Goal: Find specific page/section: Find specific page/section

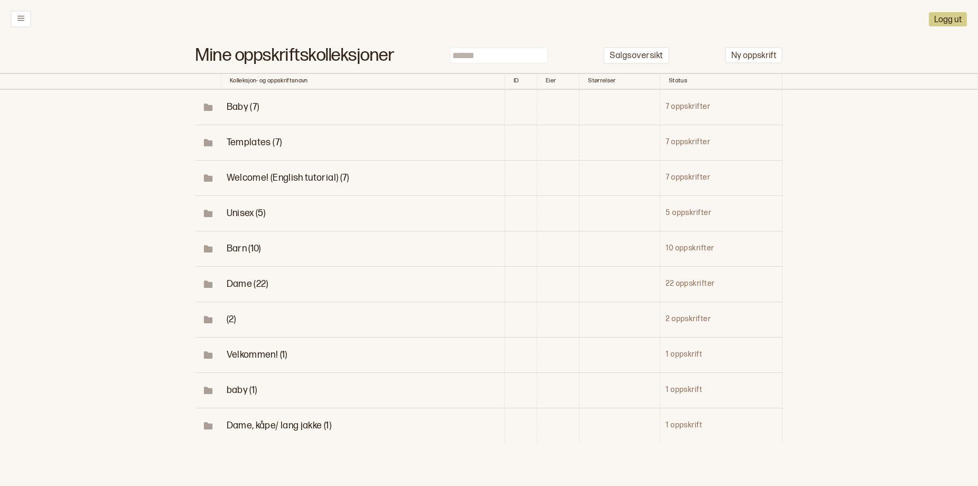
click at [229, 290] on span "Dame (22)" at bounding box center [248, 284] width 42 height 11
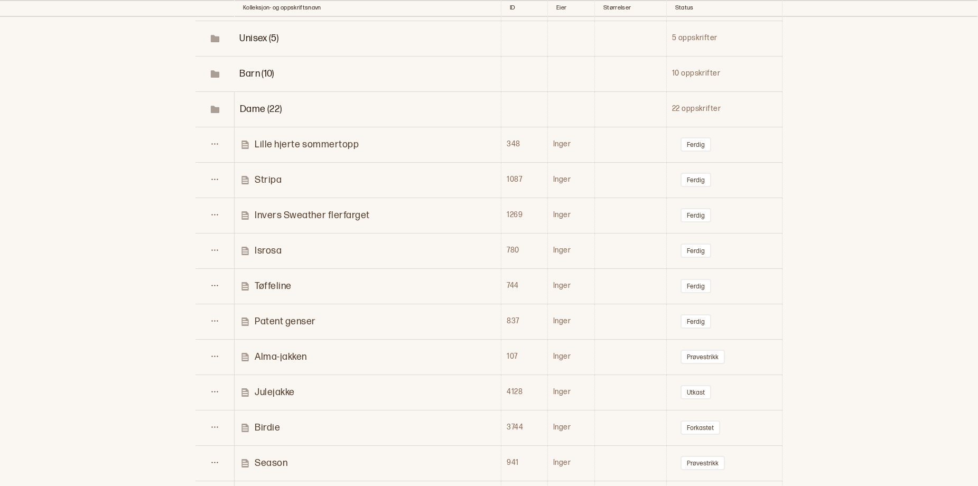
scroll to position [179, 0]
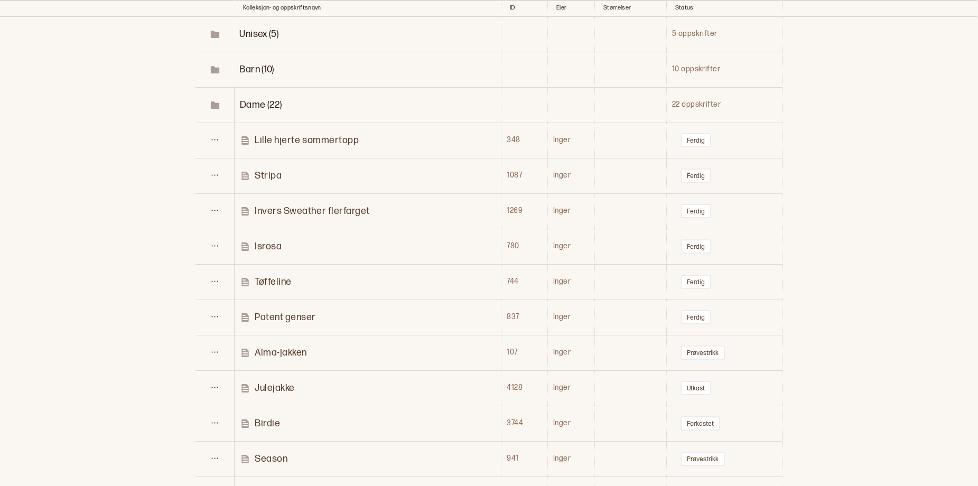
click at [314, 217] on p "Invers Sweather flerfarget" at bounding box center [312, 211] width 115 height 12
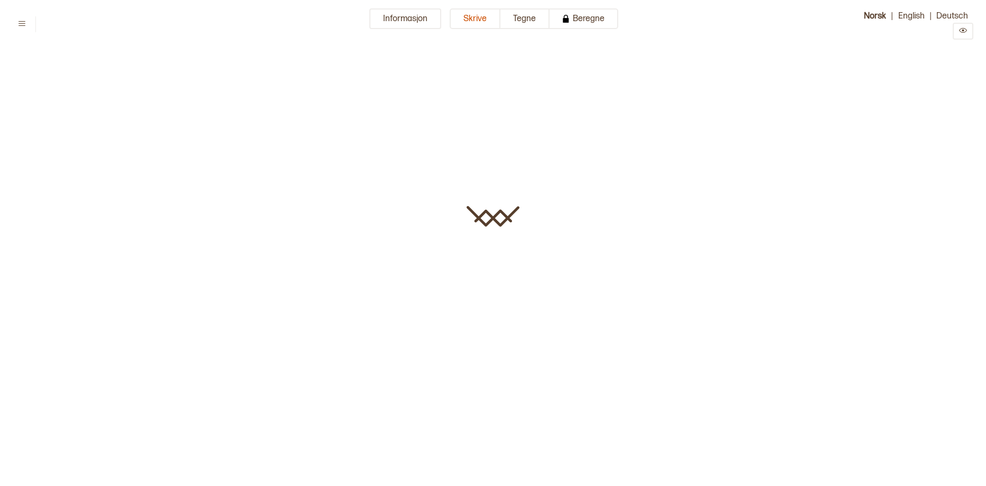
type input "**********"
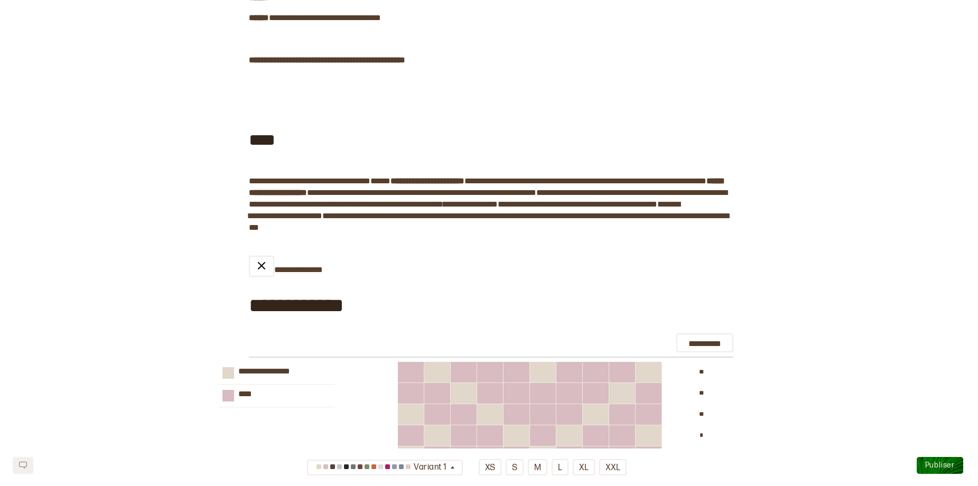
scroll to position [622, 0]
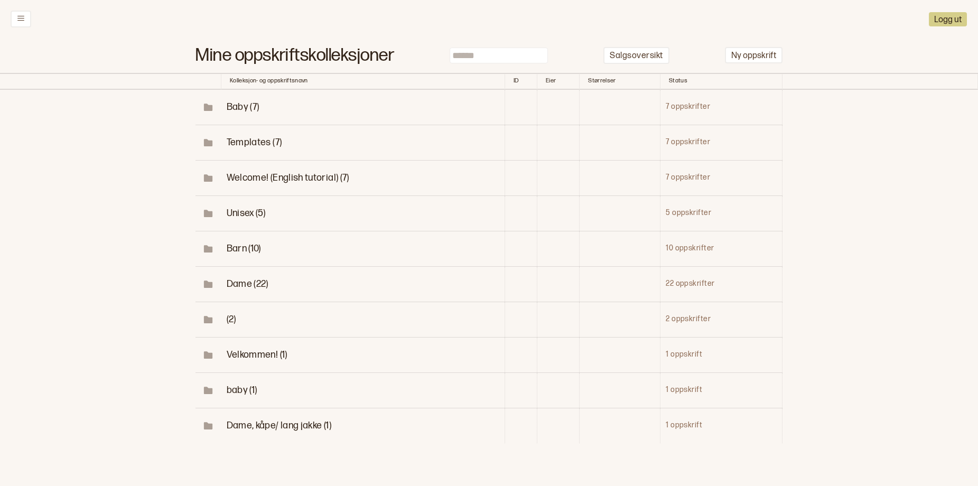
click at [240, 290] on span "Dame (22)" at bounding box center [248, 284] width 42 height 11
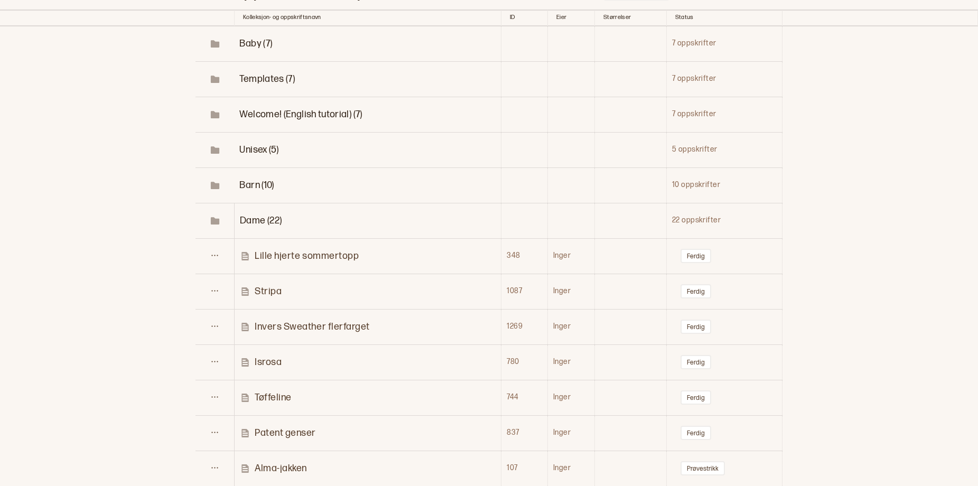
scroll to position [73, 0]
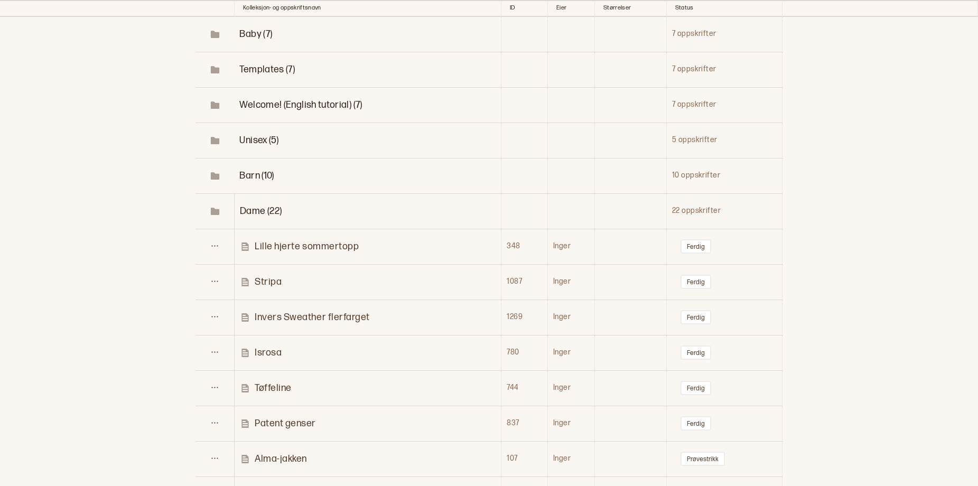
click at [327, 323] on p "Invers Sweather flerfarget" at bounding box center [312, 317] width 115 height 12
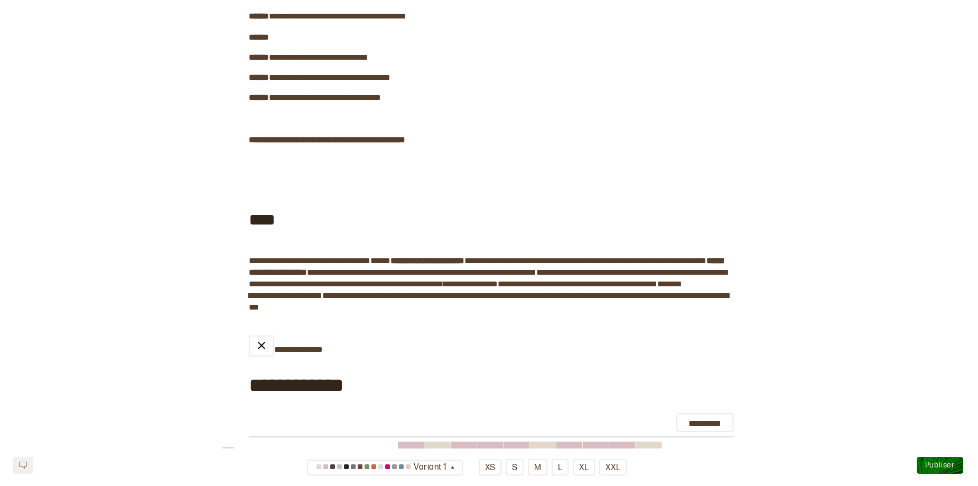
scroll to position [536, 0]
